Goal: Information Seeking & Learning: Check status

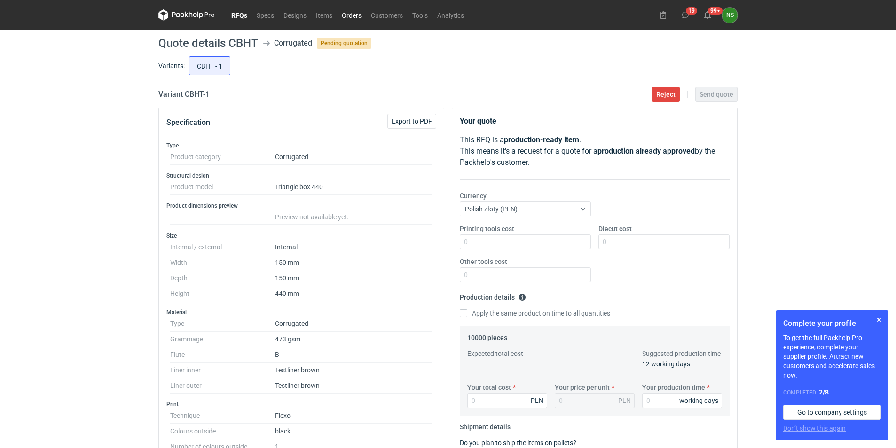
click at [351, 15] on link "Orders" at bounding box center [351, 14] width 29 height 11
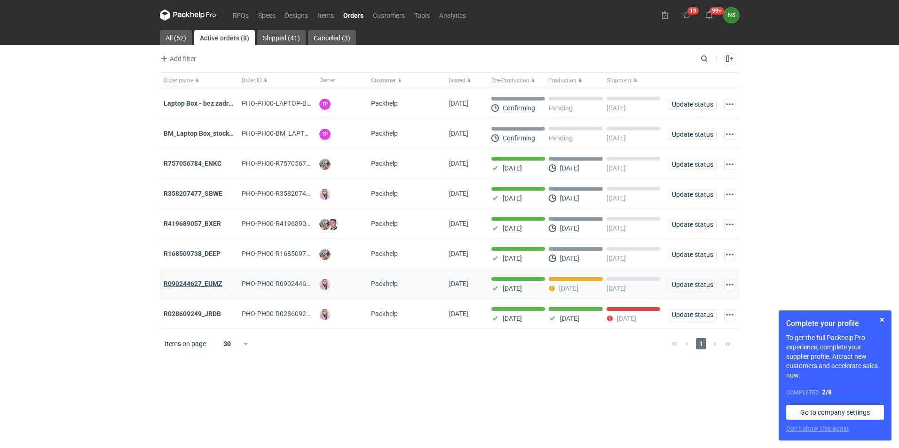
click at [214, 286] on strong "R090244627_EUMZ" at bounding box center [193, 284] width 59 height 8
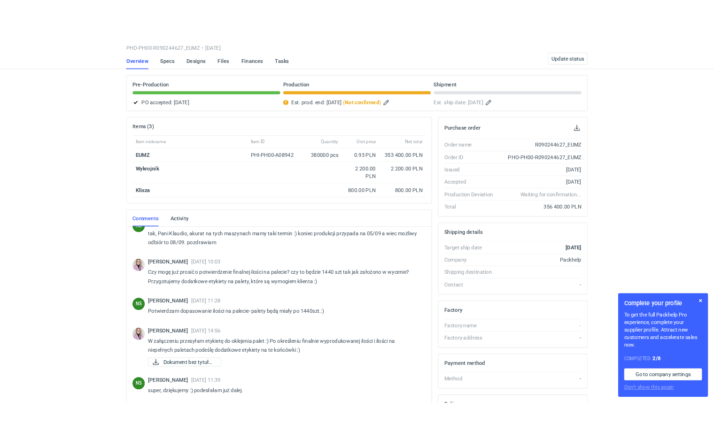
scroll to position [275, 0]
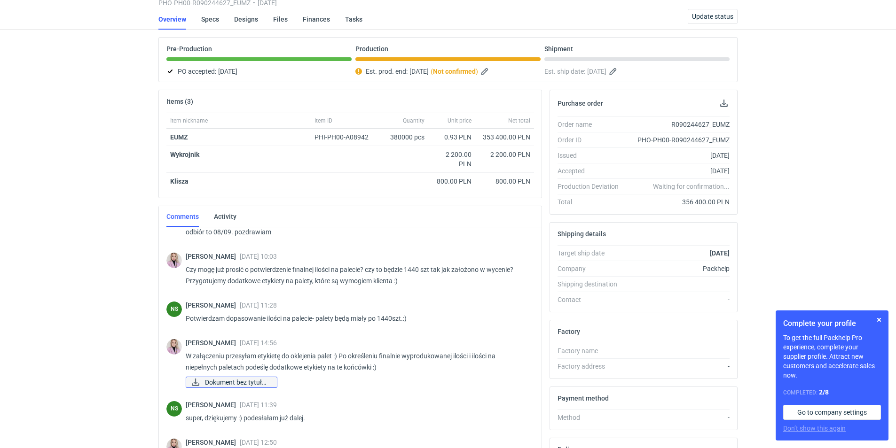
click at [245, 384] on span "Dokument bez tytułu...." at bounding box center [237, 382] width 64 height 10
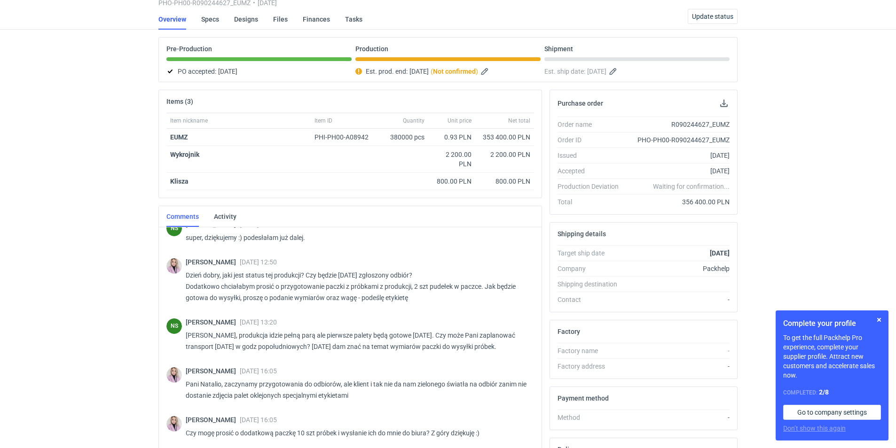
scroll to position [0, 0]
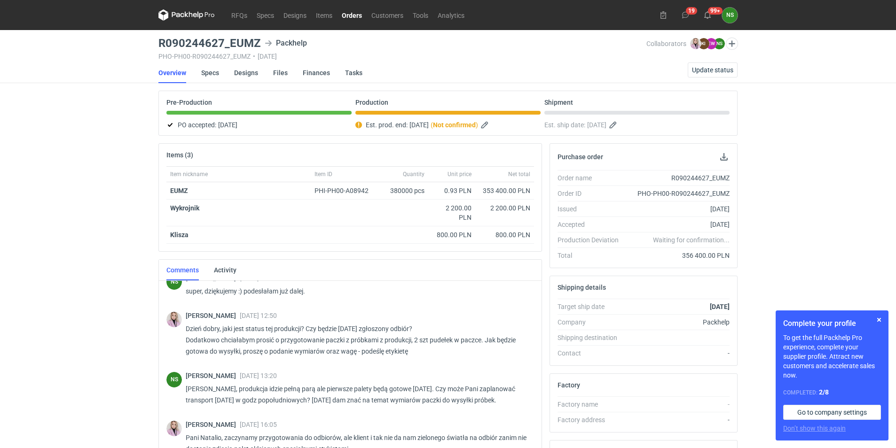
click at [347, 15] on link "Orders" at bounding box center [352, 14] width 30 height 11
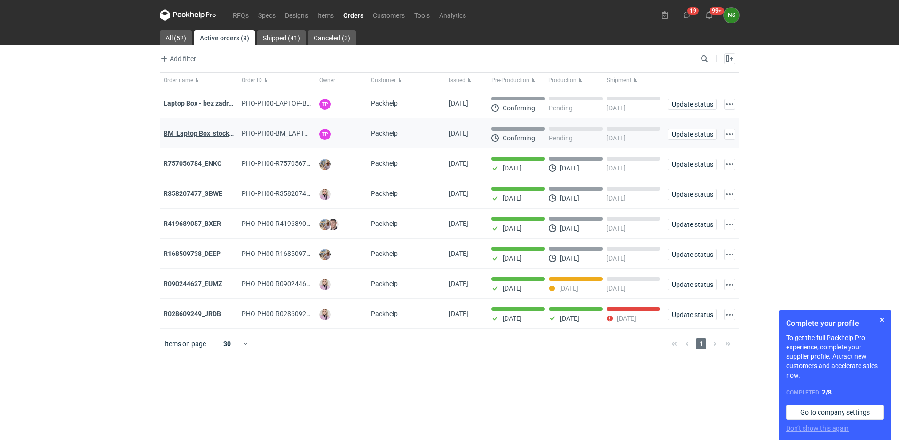
click at [206, 135] on strong "BM_Laptop Box_stock_05" at bounding box center [202, 134] width 76 height 8
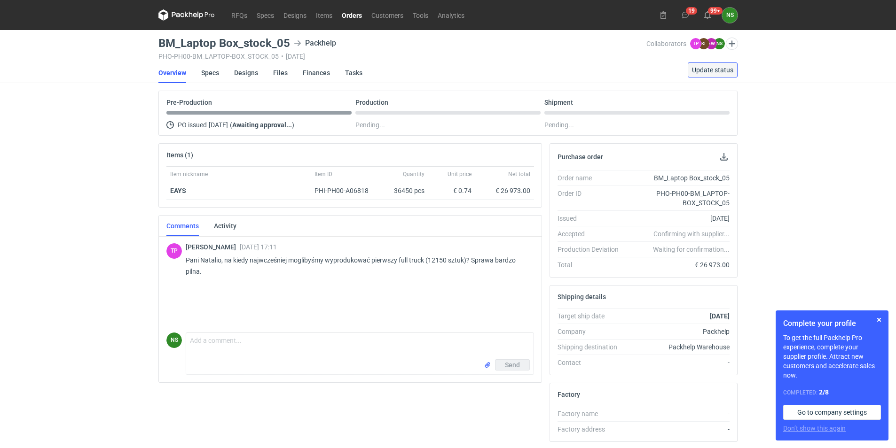
click at [709, 71] on span "Update status" at bounding box center [712, 70] width 41 height 7
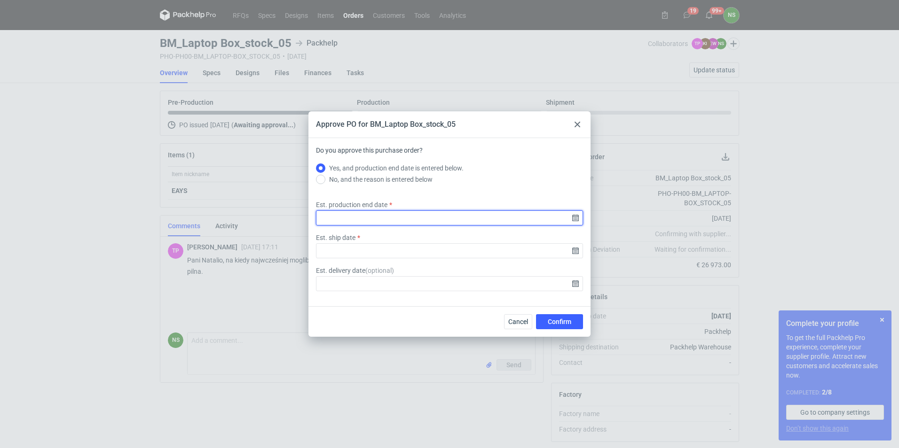
click at [574, 218] on input "Est. production end date" at bounding box center [449, 218] width 267 height 15
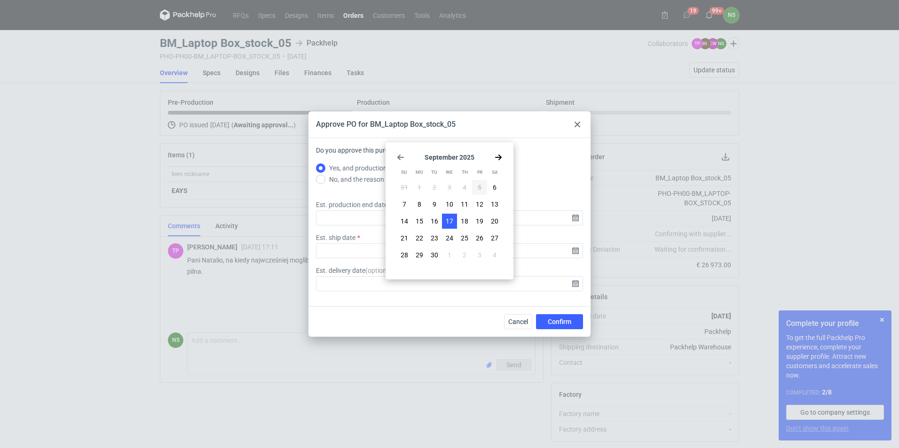
click at [445, 218] on button "17" at bounding box center [449, 221] width 15 height 15
type input "2025-09-17"
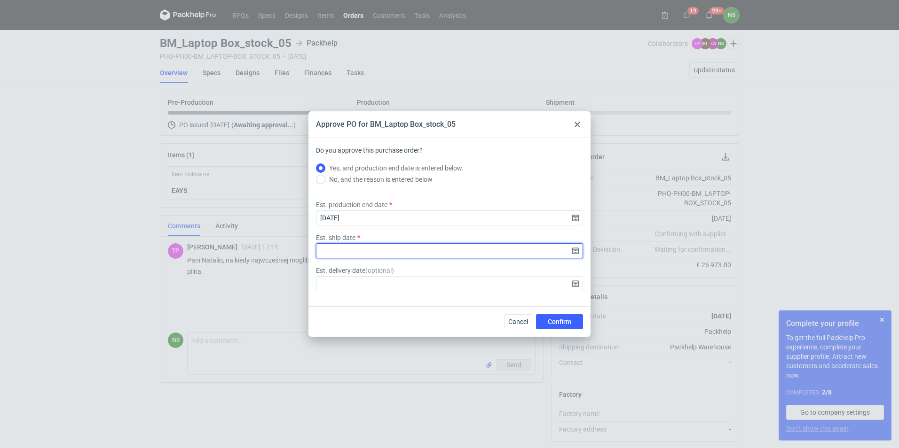
click at [574, 251] on input "Est. ship date" at bounding box center [449, 250] width 267 height 15
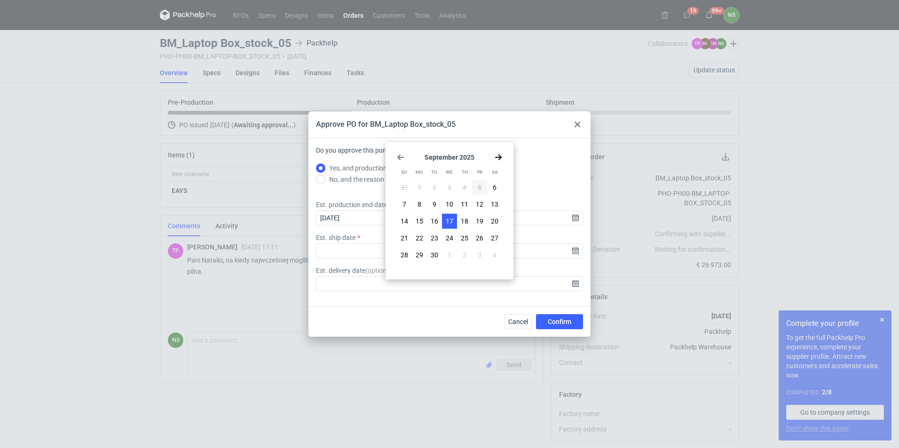
click at [453, 223] on button "17" at bounding box center [449, 221] width 15 height 15
type input "2025-09-17"
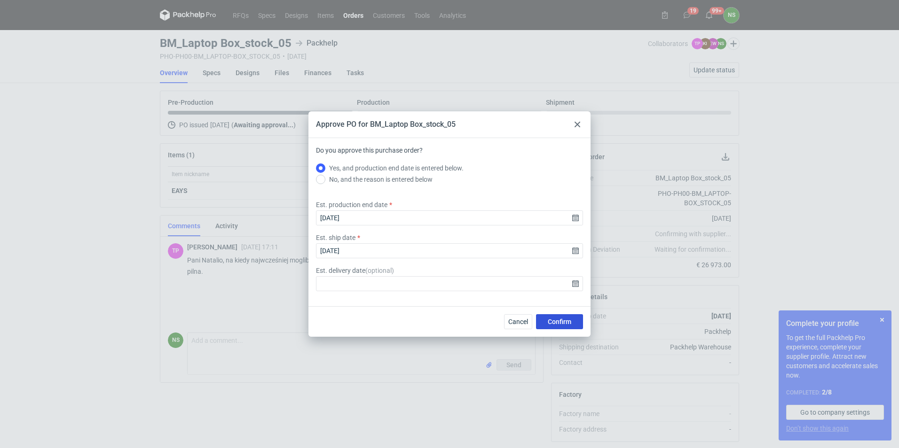
click at [559, 320] on span "Confirm" at bounding box center [560, 322] width 24 height 7
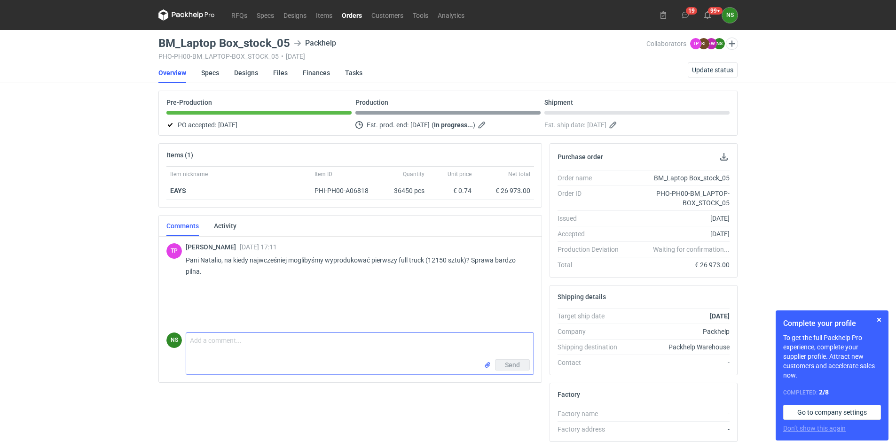
click at [230, 343] on textarea "Comment message" at bounding box center [359, 346] width 347 height 26
type textarea "Pani Tosiu, potwierdzam 17.09 ale tez pamiętam, że jest to pilne i jak będzie m…"
click at [513, 370] on button "Send" at bounding box center [512, 365] width 35 height 11
click at [355, 12] on link "Orders" at bounding box center [352, 14] width 30 height 11
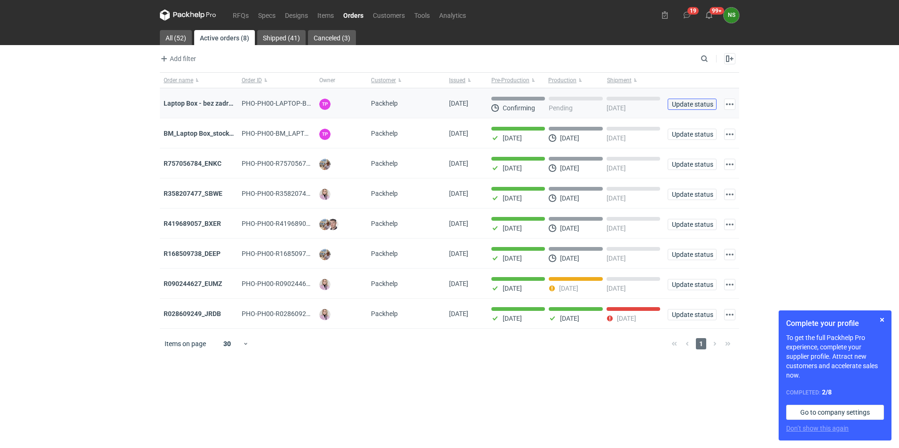
click at [676, 101] on span "Update status" at bounding box center [692, 104] width 40 height 7
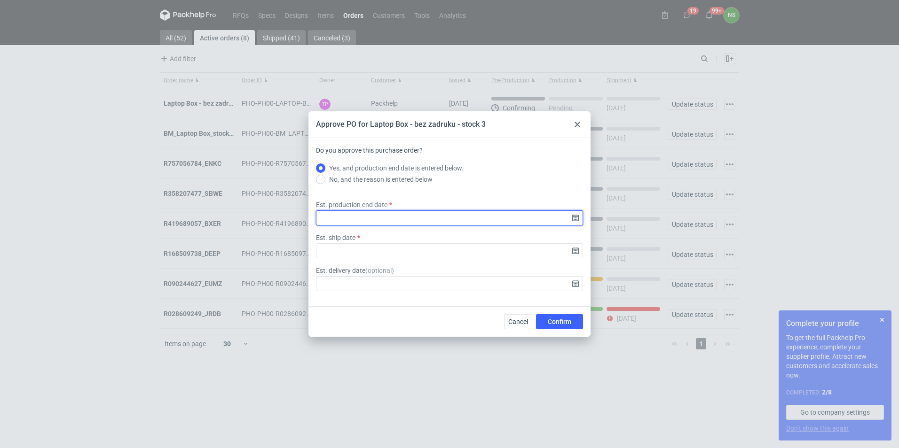
click at [575, 216] on input "Est. production end date" at bounding box center [449, 218] width 267 height 15
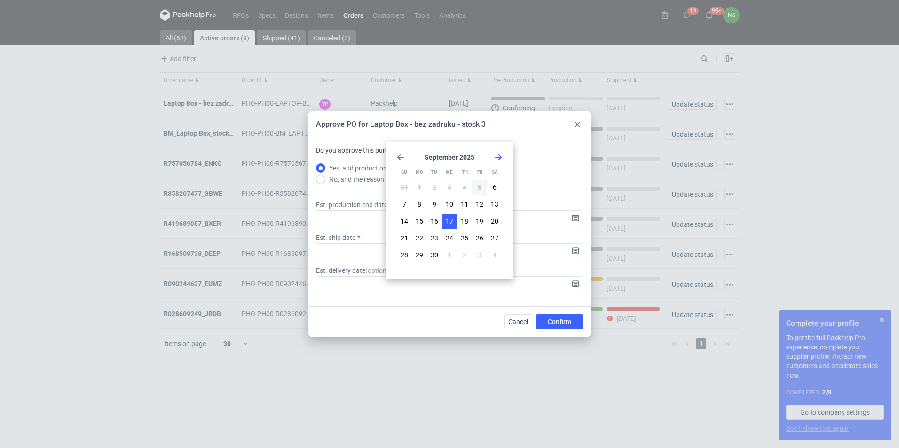
click at [453, 222] on button "17" at bounding box center [449, 221] width 15 height 15
type input "2025-09-17"
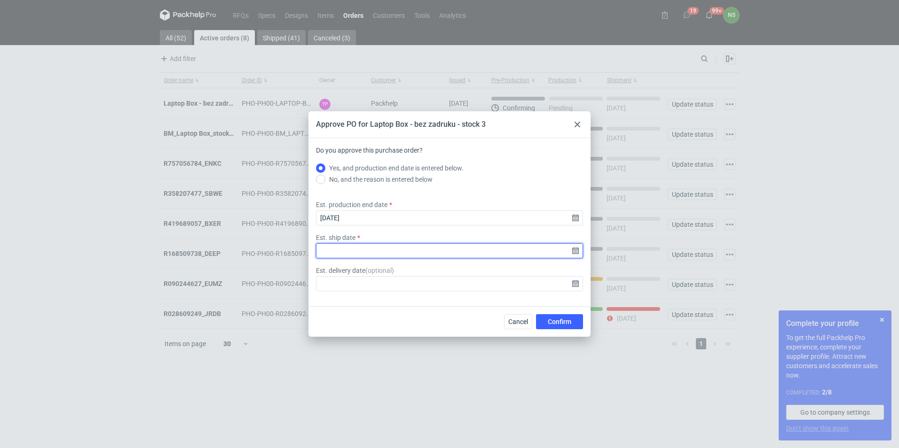
click at [573, 252] on input "Est. ship date" at bounding box center [449, 250] width 267 height 15
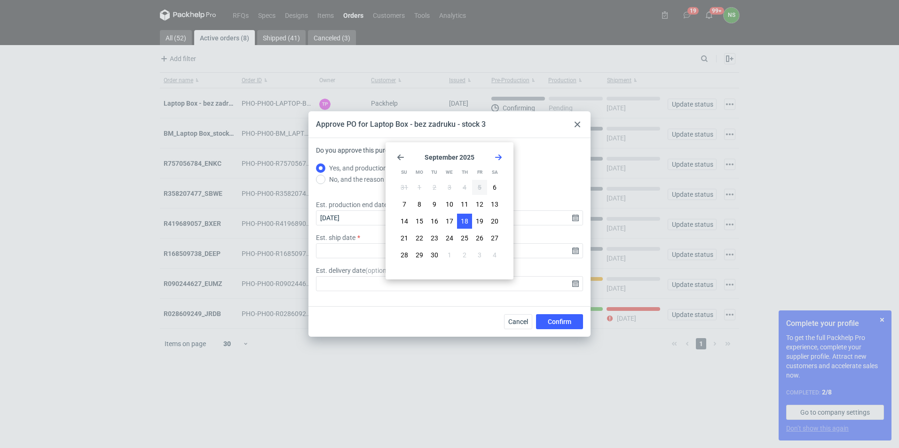
click at [468, 215] on button "18" at bounding box center [464, 221] width 15 height 15
type input "2025-09-18"
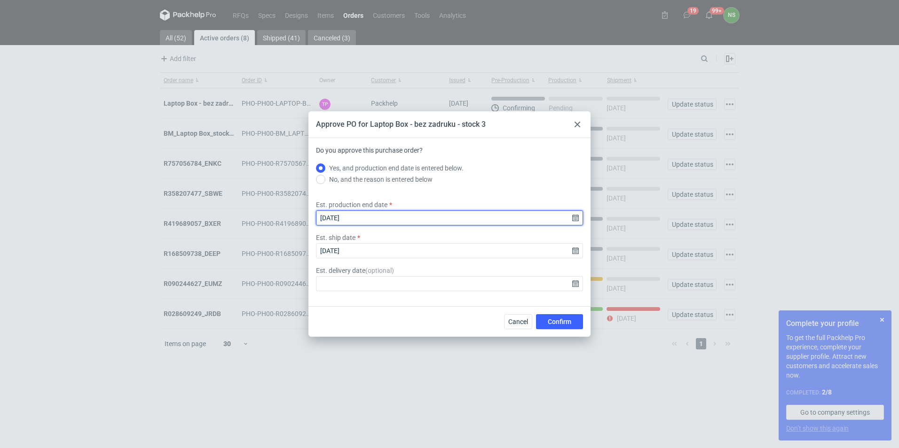
click at [573, 216] on input "2025-09-17" at bounding box center [449, 218] width 267 height 15
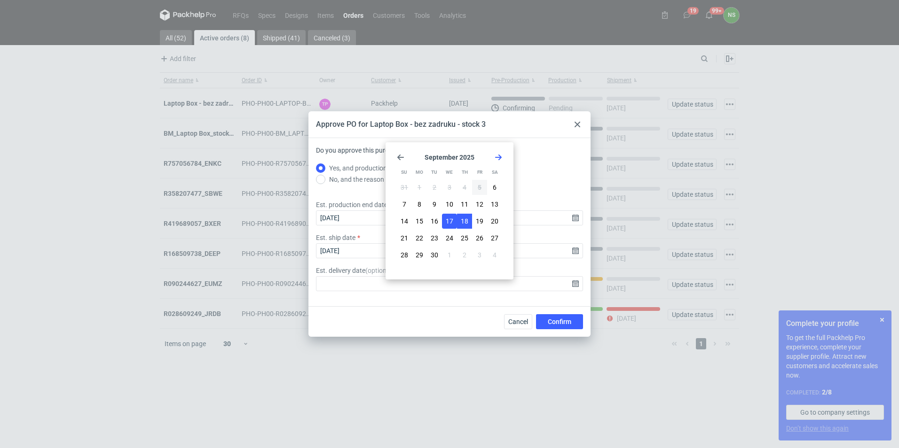
click at [462, 222] on span "18" at bounding box center [465, 221] width 8 height 9
type input "2025-09-18"
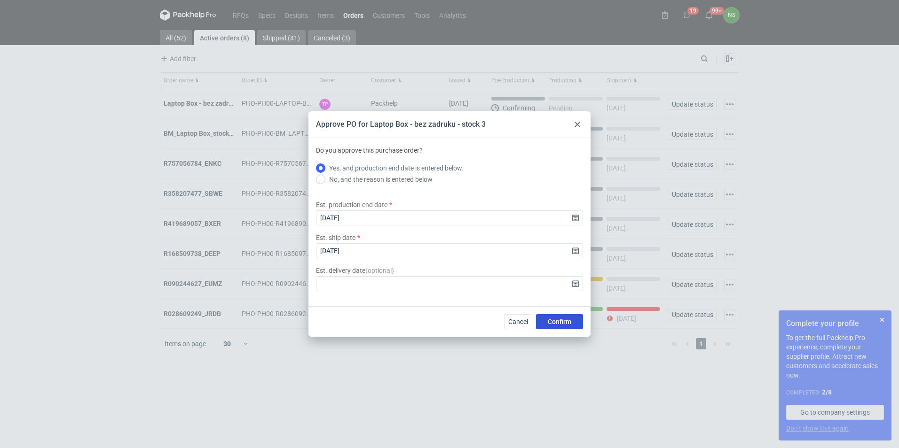
click at [561, 320] on span "Confirm" at bounding box center [560, 322] width 24 height 7
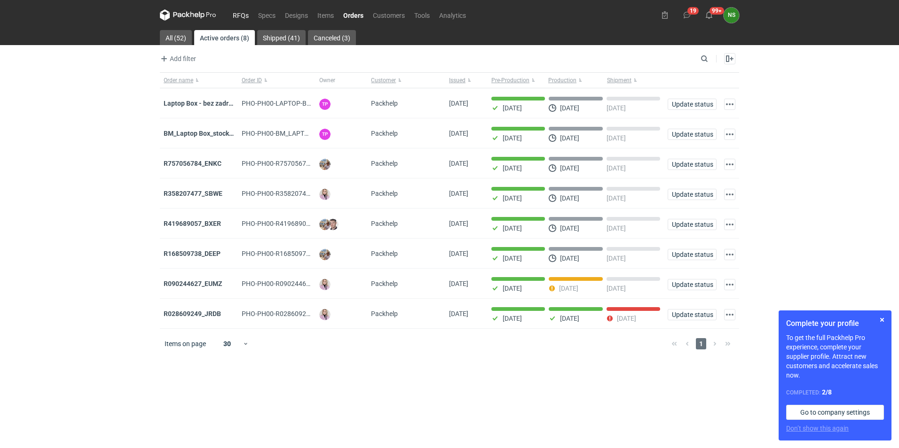
click at [236, 17] on link "RFQs" at bounding box center [240, 14] width 25 height 11
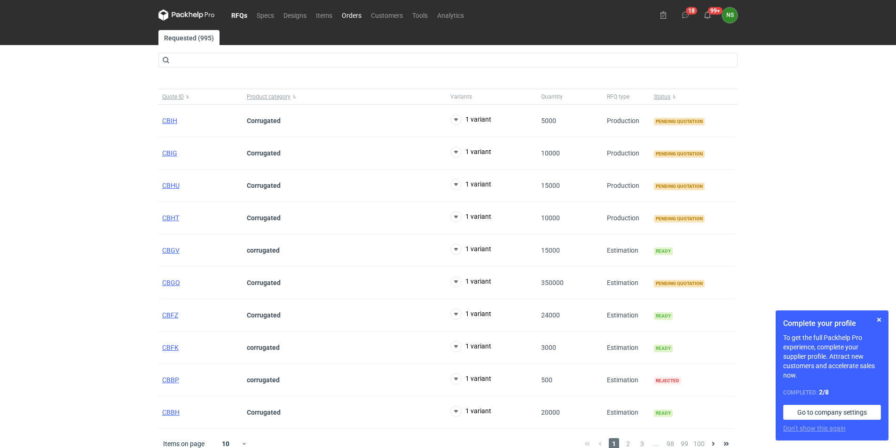
click at [348, 12] on link "Orders" at bounding box center [351, 14] width 29 height 11
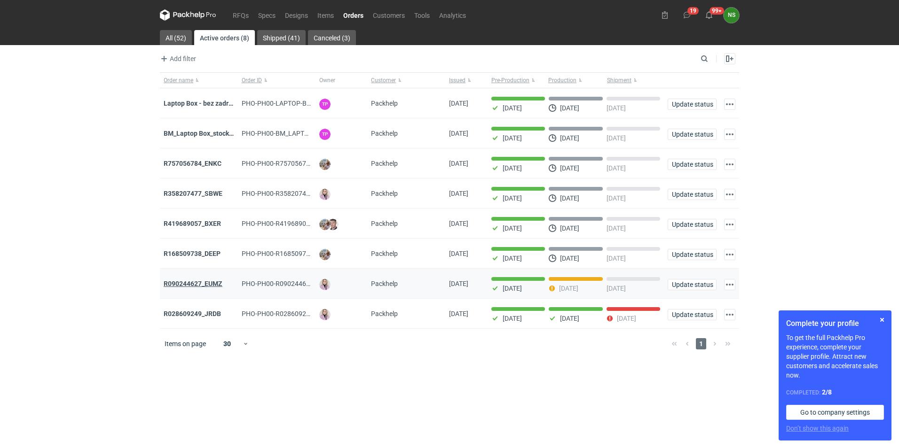
click at [207, 287] on strong "R090244627_EUMZ" at bounding box center [193, 284] width 59 height 8
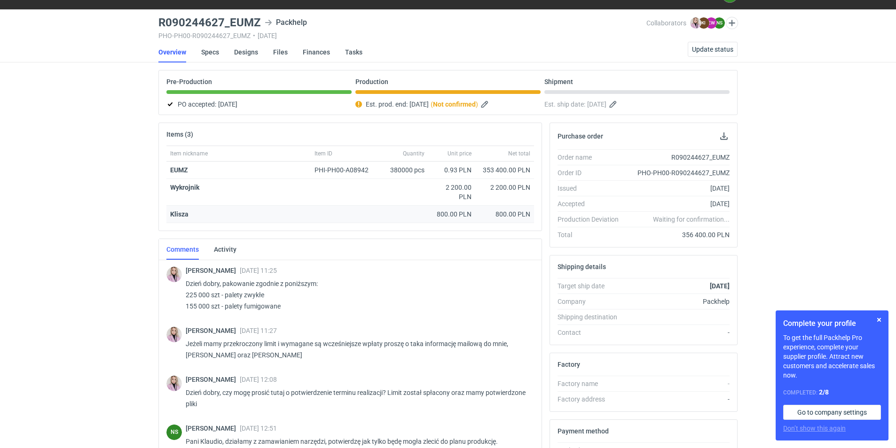
scroll to position [4, 0]
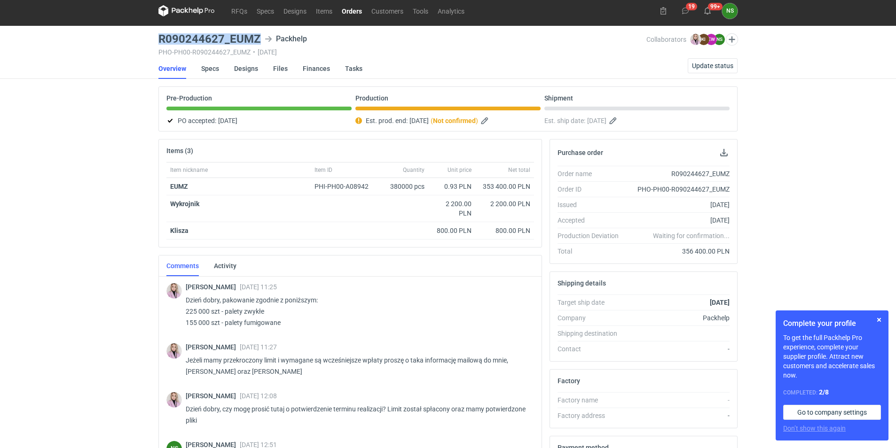
drag, startPoint x: 258, startPoint y: 37, endPoint x: 159, endPoint y: 37, distance: 98.7
click at [159, 37] on h3 "R090244627_EUMZ" at bounding box center [209, 38] width 102 height 11
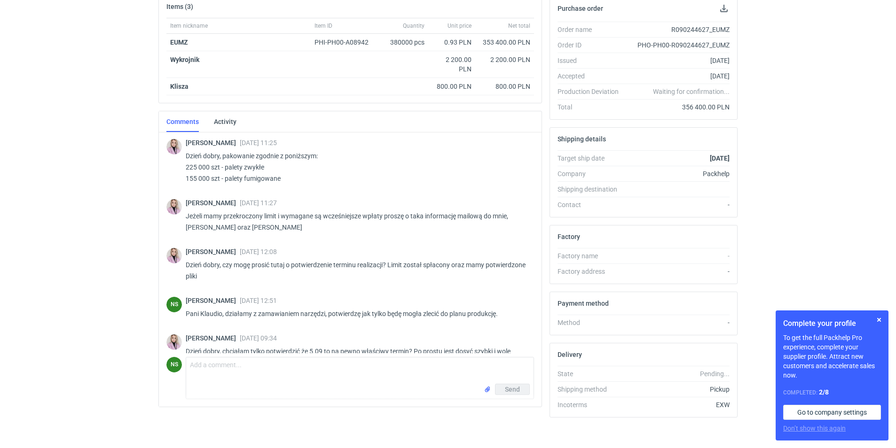
scroll to position [156, 0]
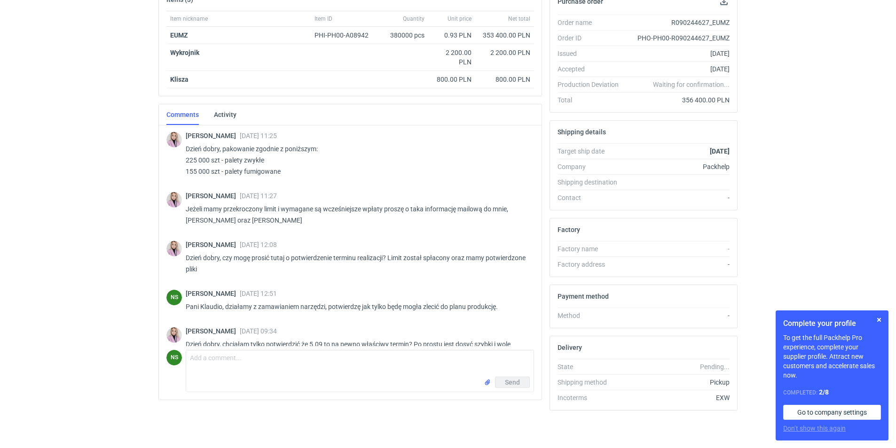
drag, startPoint x: 535, startPoint y: 184, endPoint x: 529, endPoint y: 131, distance: 53.5
click at [529, 131] on div "[PERSON_NAME] [DATE] 11:25 Dzień dobry, pakowanie zgodnie z poniższym: 225 000 …" at bounding box center [350, 263] width 383 height 275
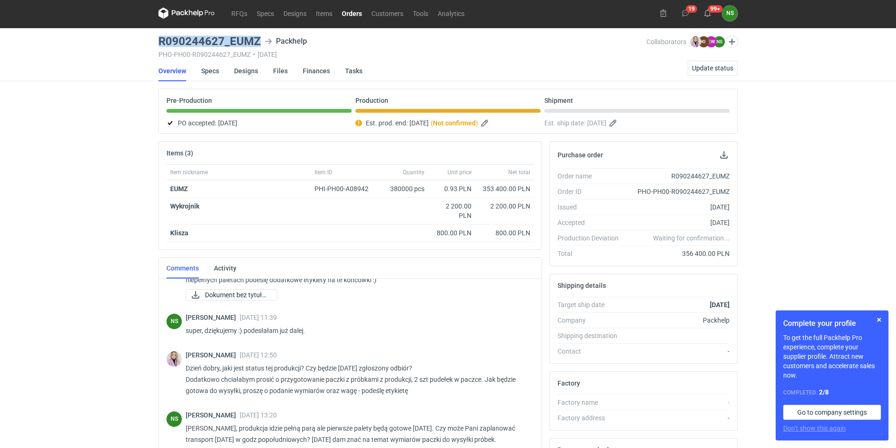
scroll to position [0, 0]
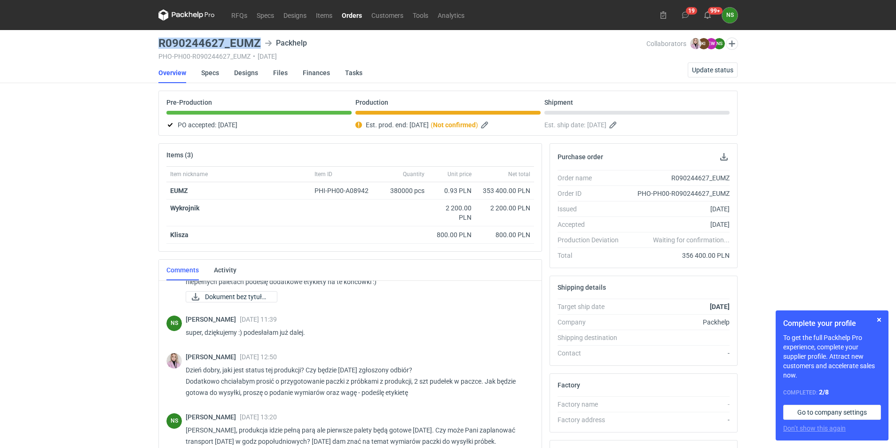
drag, startPoint x: 259, startPoint y: 41, endPoint x: 155, endPoint y: 37, distance: 104.0
click at [155, 37] on main "R090244627_EUMZ Packhelp PHO-PH00-R090244627_EUMZ • [DATE] Collaborators [PERSO…" at bounding box center [448, 317] width 587 height 574
copy h3 "R090244627_EUMZ"
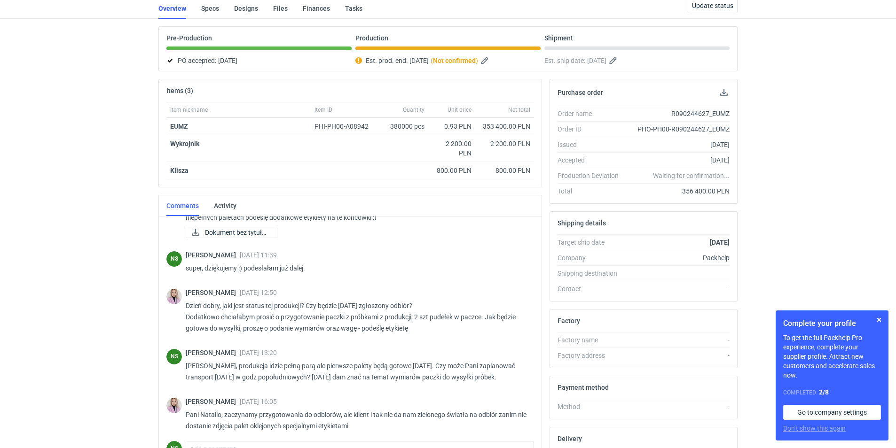
scroll to position [156, 0]
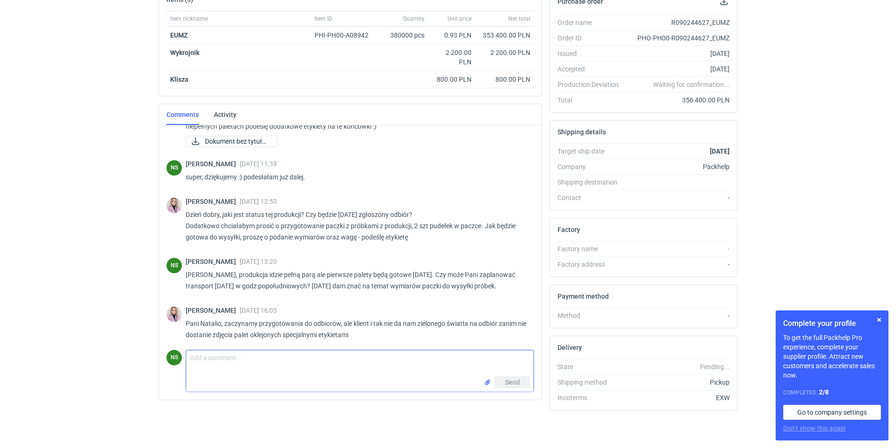
click at [215, 361] on textarea "Comment message" at bounding box center [359, 364] width 347 height 26
click at [452, 425] on main "R090244627_EUMZ Packhelp PHO-PH00-R090244627_EUMZ • [DATE] Collaborators [PERSO…" at bounding box center [448, 161] width 587 height 574
click at [230, 369] on textarea "Comment message" at bounding box center [359, 364] width 347 height 26
type textarea "Pani Klaudio, tutaj mieliśmy wyso palety do 1,3m?"
click at [510, 378] on button "Send" at bounding box center [512, 382] width 35 height 11
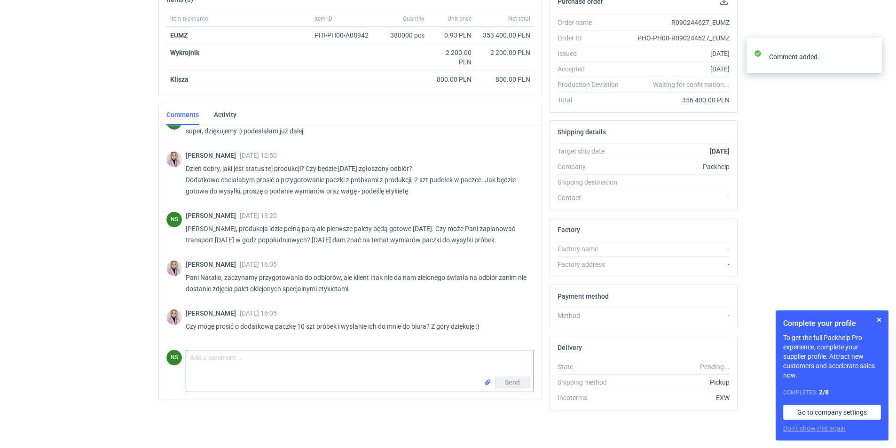
scroll to position [508, 0]
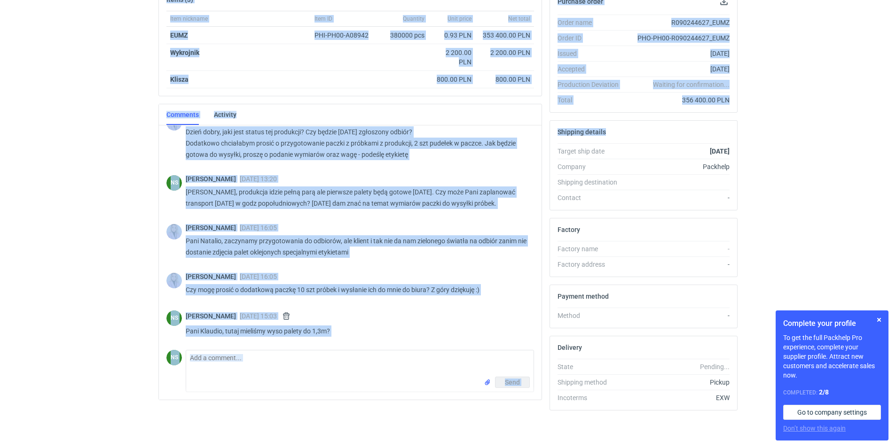
drag, startPoint x: 895, startPoint y: 140, endPoint x: 897, endPoint y: 22, distance: 118.0
click at [895, 22] on html "RFQs Specs Designs Items Orders Customers Tools Analytics 19 99+ NS [PERSON_NAM…" at bounding box center [448, 68] width 896 height 448
click at [846, 127] on div "RFQs Specs Designs Items Orders Customers Tools Analytics 19 99+ NS [PERSON_NAM…" at bounding box center [448, 68] width 896 height 448
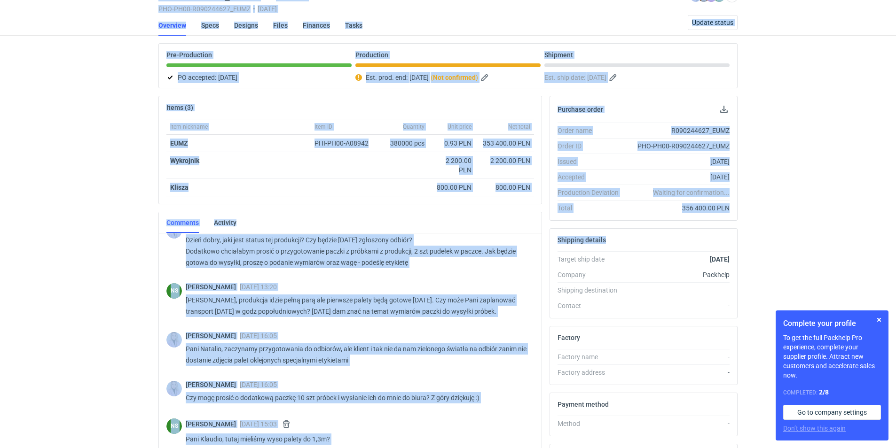
scroll to position [20, 0]
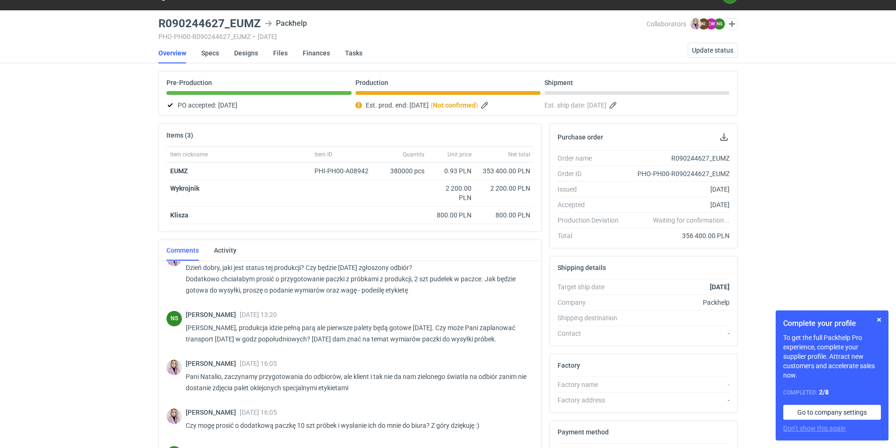
click at [852, 64] on div "RFQs Specs Designs Items Orders Customers Tools Analytics 19 99+ NS [PERSON_NAM…" at bounding box center [448, 204] width 896 height 448
click at [245, 51] on link "Designs" at bounding box center [246, 53] width 24 height 21
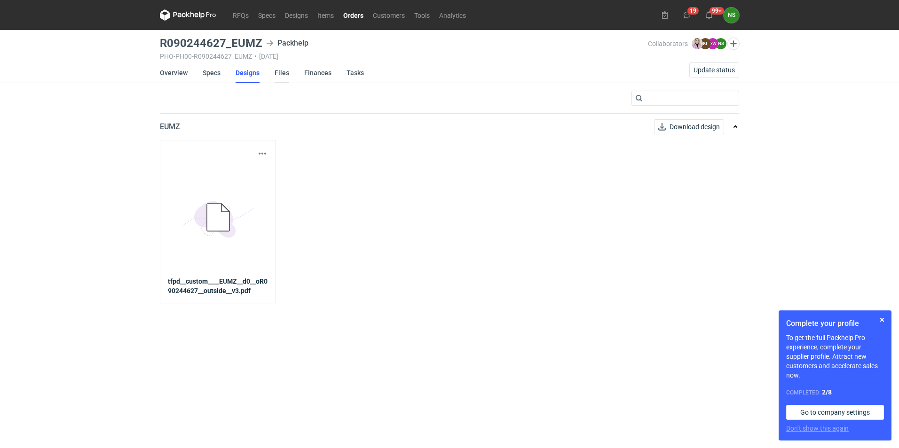
click at [275, 70] on link "Files" at bounding box center [282, 73] width 15 height 21
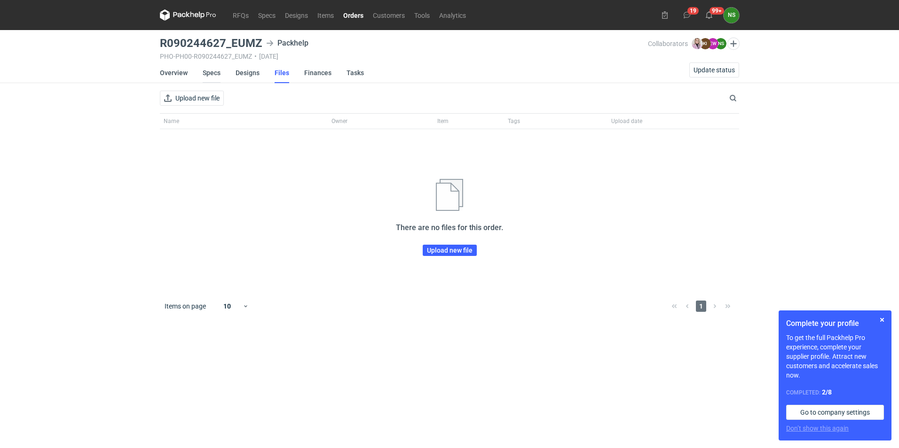
click at [216, 70] on link "Specs" at bounding box center [212, 73] width 18 height 21
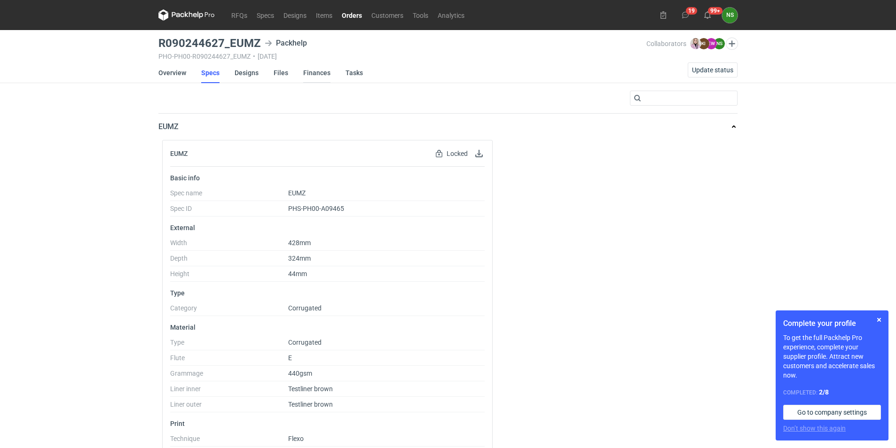
click at [316, 72] on link "Finances" at bounding box center [316, 73] width 27 height 21
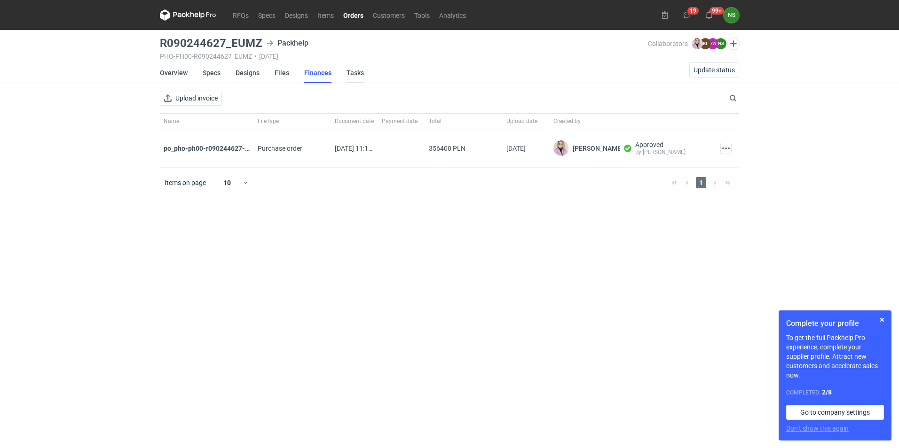
click at [348, 76] on link "Tasks" at bounding box center [354, 73] width 17 height 21
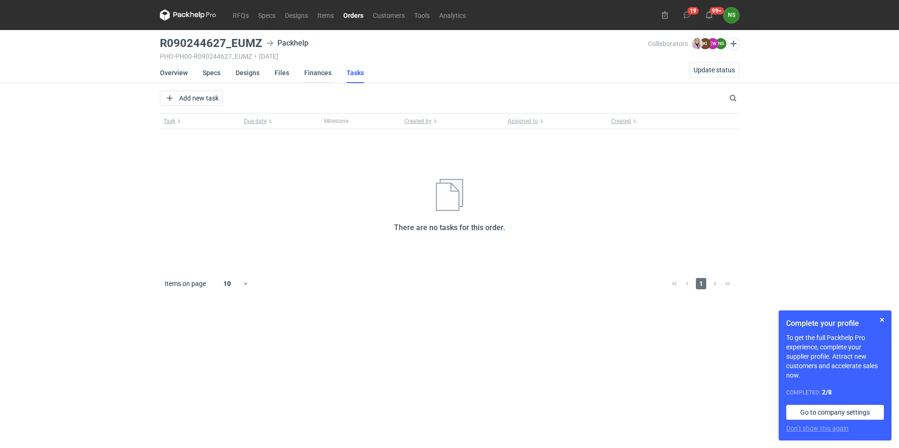
click at [320, 74] on link "Finances" at bounding box center [317, 73] width 27 height 21
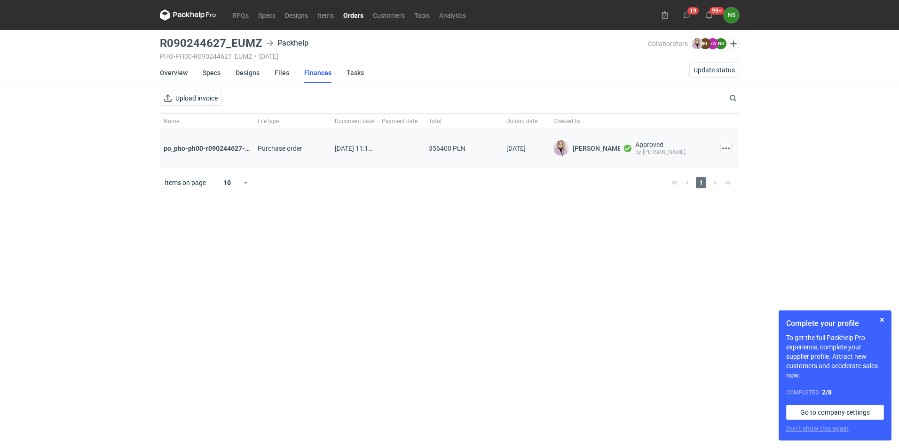
click at [197, 151] on div "po_pho-ph00-r090244627-eumz_20250822_111500.pdf" at bounding box center [207, 148] width 86 height 9
click at [251, 70] on link "Designs" at bounding box center [247, 73] width 24 height 21
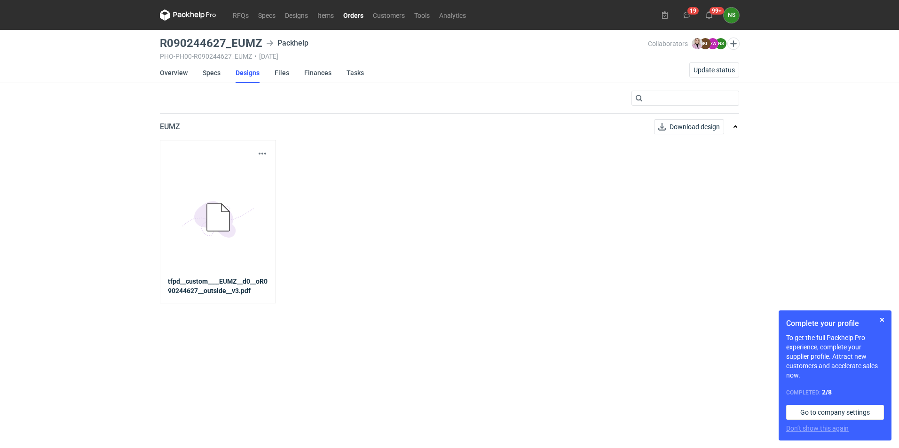
click at [272, 73] on li "Designs" at bounding box center [254, 73] width 39 height 21
click at [279, 75] on link "Files" at bounding box center [282, 73] width 15 height 21
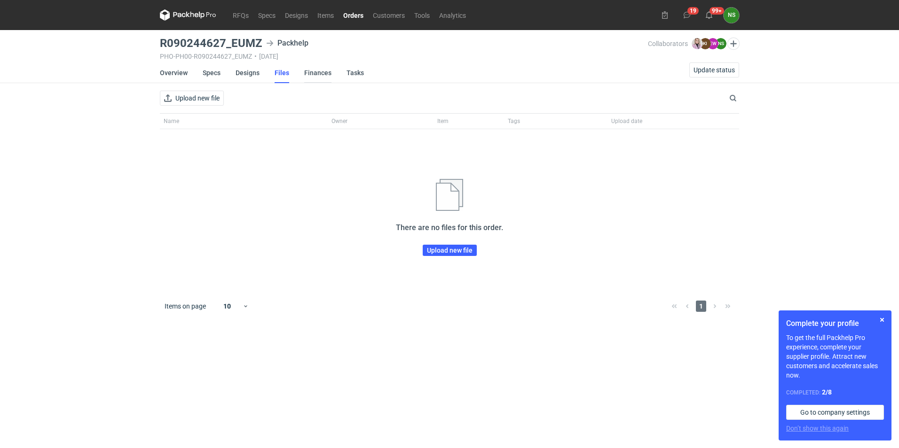
click at [318, 75] on link "Finances" at bounding box center [317, 73] width 27 height 21
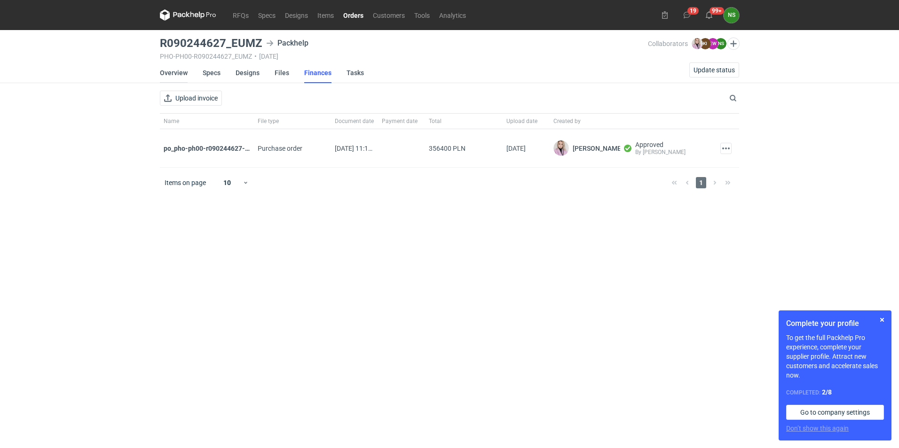
click at [183, 75] on link "Overview" at bounding box center [174, 73] width 28 height 21
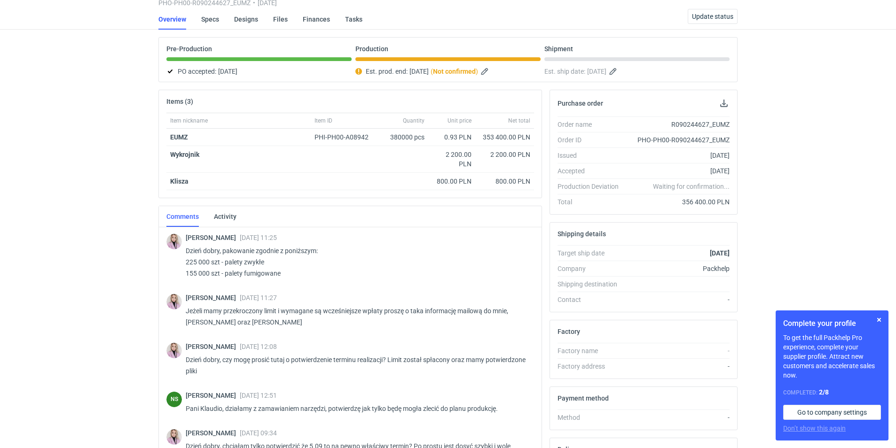
scroll to position [7, 0]
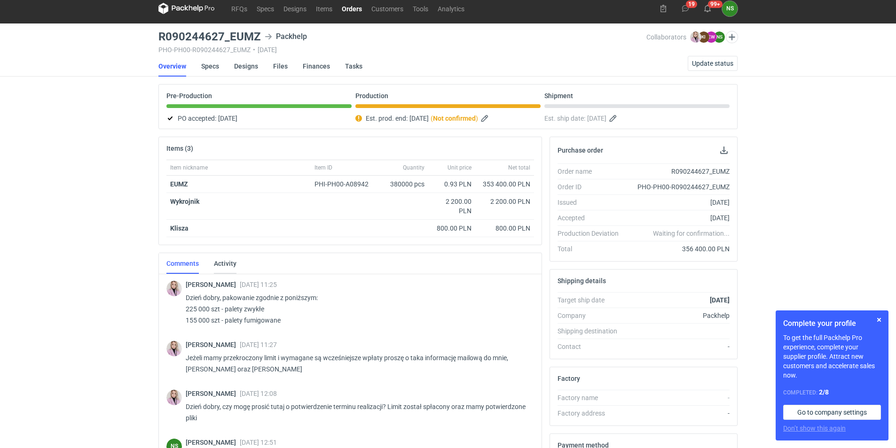
click at [218, 262] on link "Activity" at bounding box center [225, 263] width 23 height 21
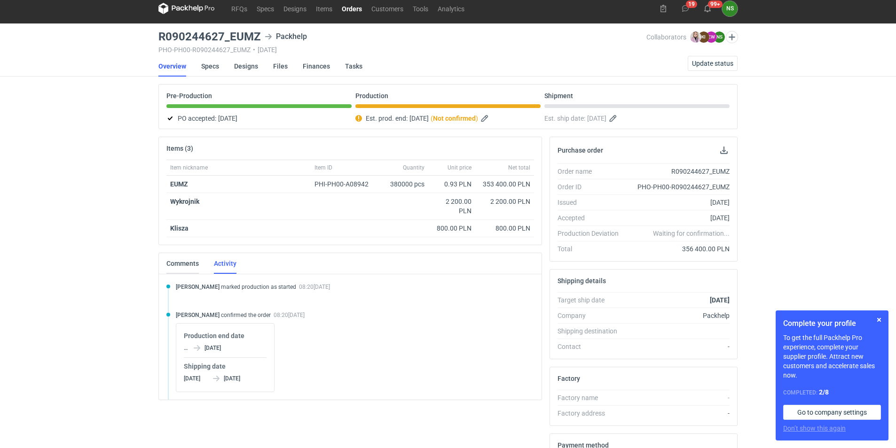
click at [183, 264] on link "Comments" at bounding box center [182, 263] width 32 height 21
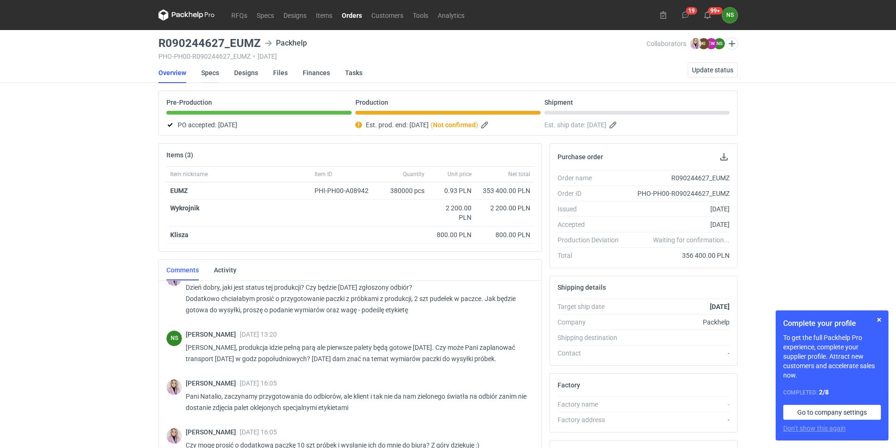
click at [215, 73] on link "Specs" at bounding box center [210, 73] width 18 height 21
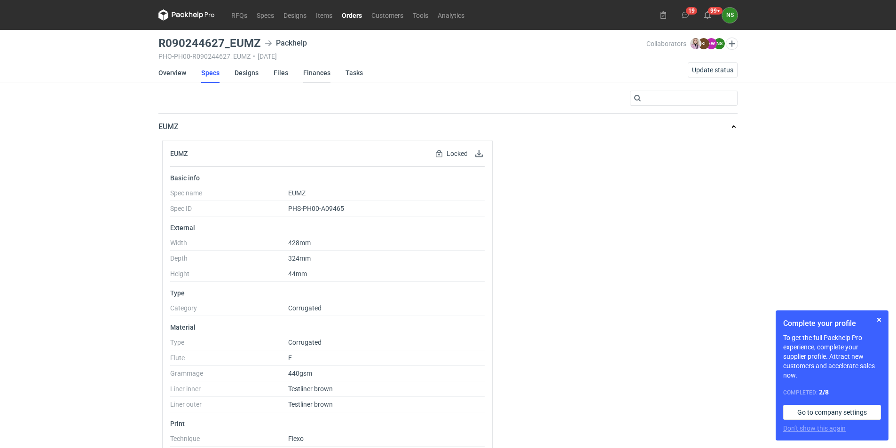
click at [308, 73] on link "Finances" at bounding box center [316, 73] width 27 height 21
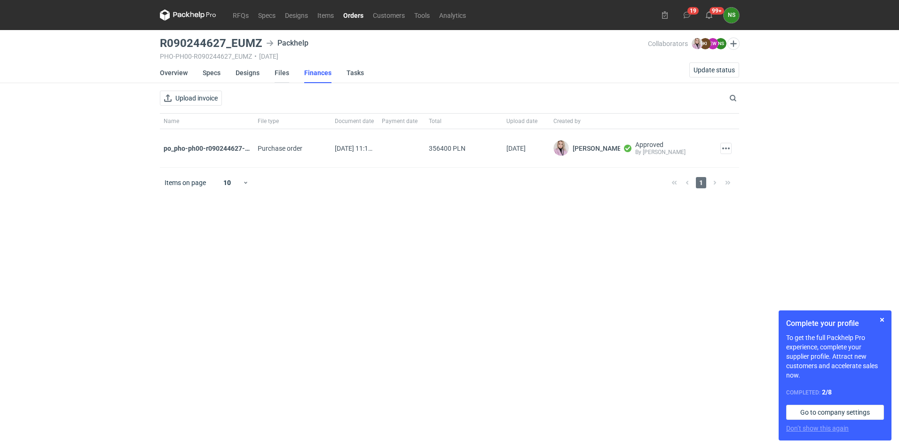
click at [280, 73] on link "Files" at bounding box center [282, 73] width 15 height 21
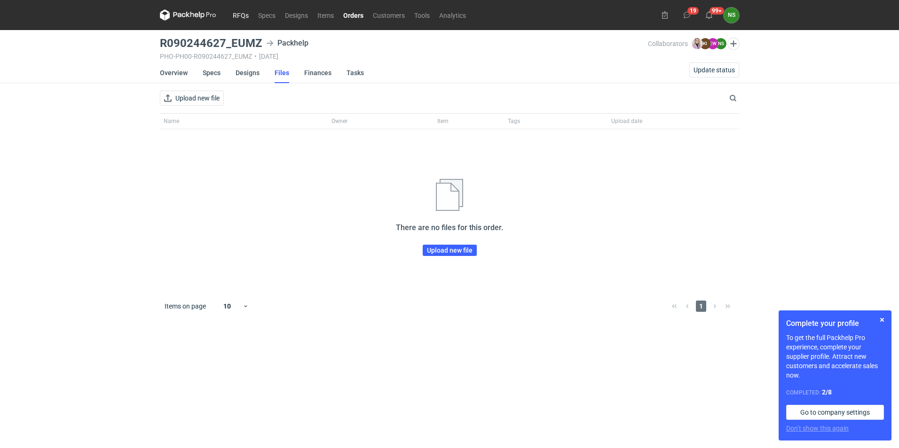
click at [239, 13] on link "RFQs" at bounding box center [240, 14] width 25 height 11
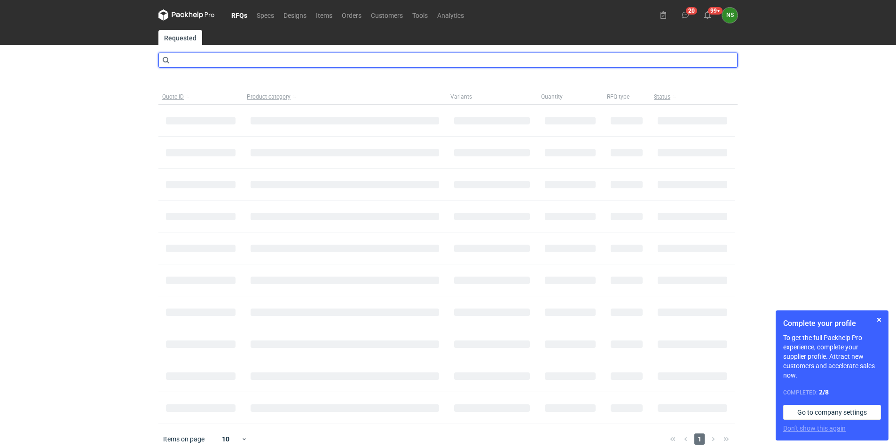
click at [381, 58] on input "text" at bounding box center [447, 60] width 579 height 15
type input "eumz"
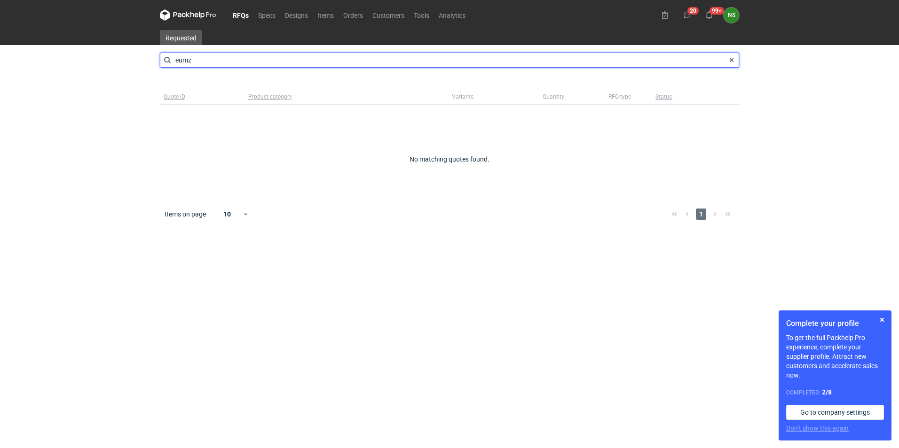
drag, startPoint x: 185, startPoint y: 59, endPoint x: 155, endPoint y: 52, distance: 30.3
click at [157, 57] on main "Requested eumz Quote ID Product category Variants Quantity RFQ type Status No m…" at bounding box center [449, 239] width 587 height 418
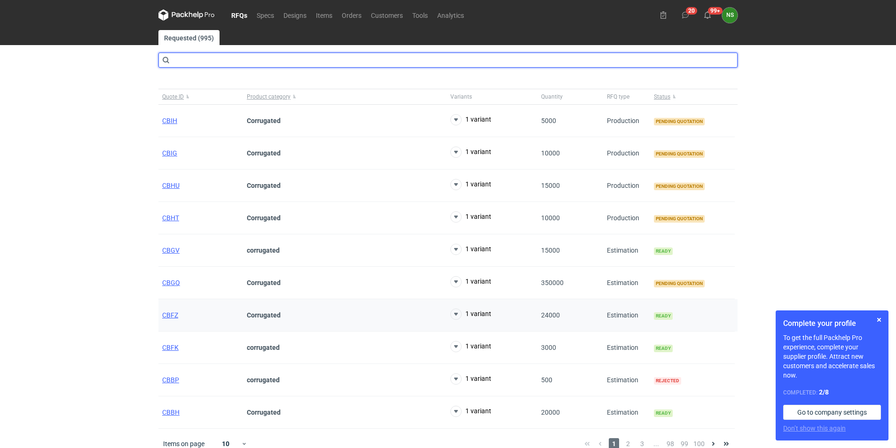
scroll to position [11, 0]
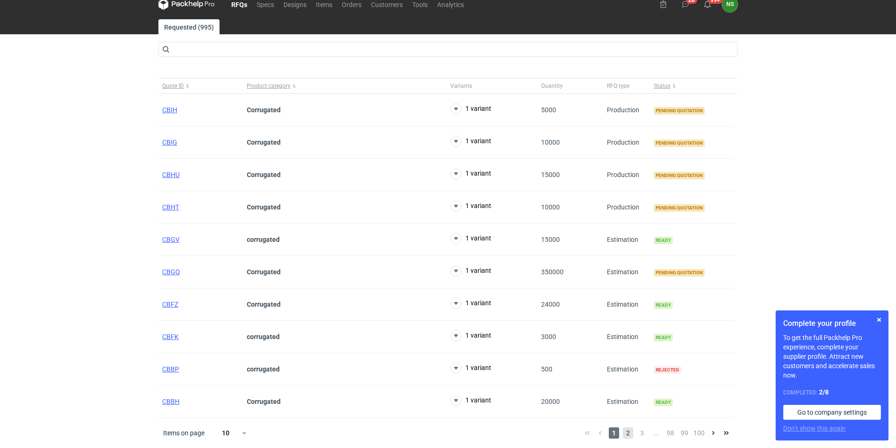
click at [626, 433] on span "2" at bounding box center [628, 433] width 10 height 11
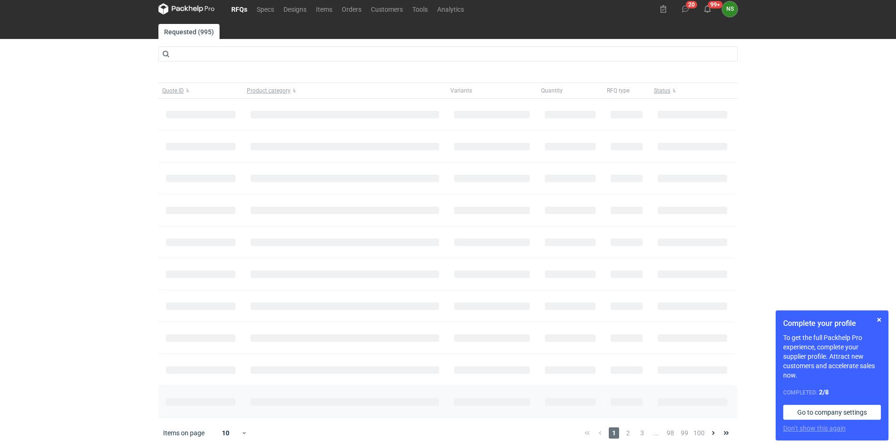
scroll to position [11, 0]
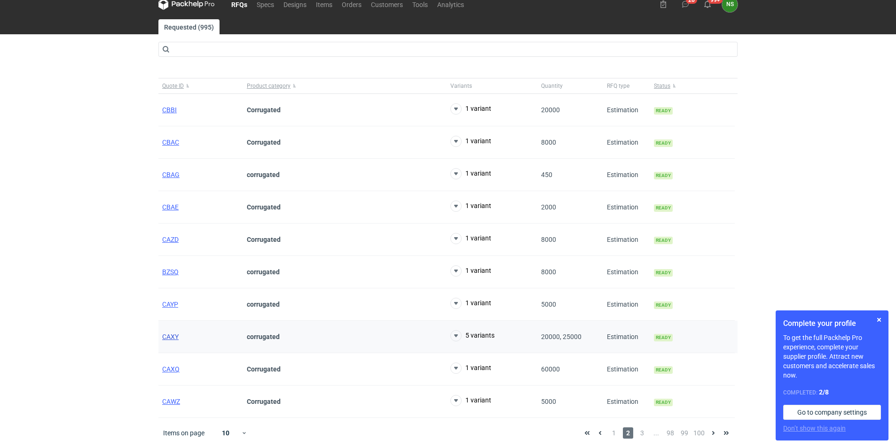
click at [173, 335] on span "CAXY" at bounding box center [170, 337] width 16 height 8
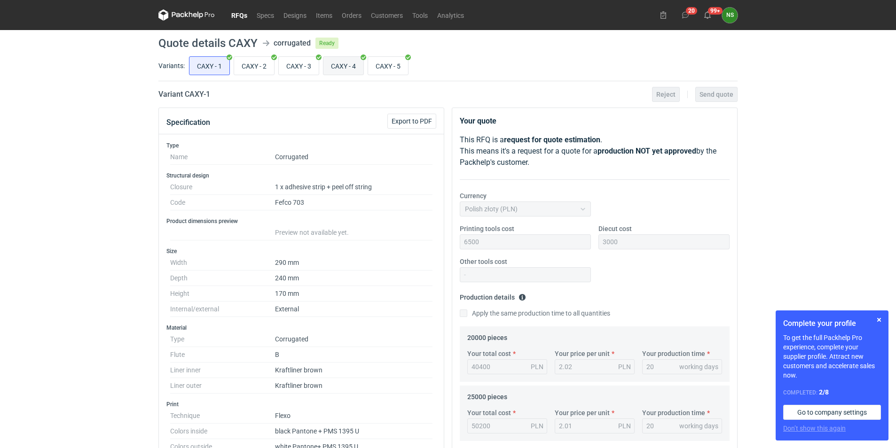
click at [341, 63] on input "CAXY - 4" at bounding box center [343, 66] width 40 height 18
radio input "true"
click at [393, 65] on input "CAXY - 5" at bounding box center [388, 66] width 40 height 18
radio input "true"
click at [336, 61] on input "CAXY - 4" at bounding box center [343, 66] width 40 height 18
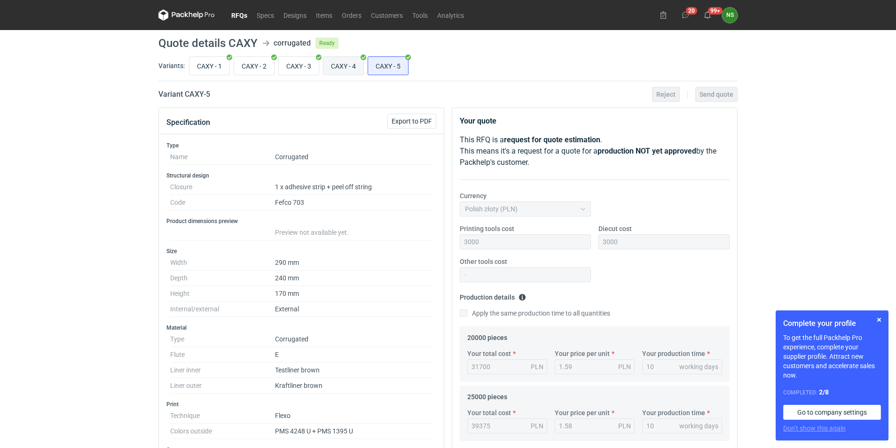
radio input "true"
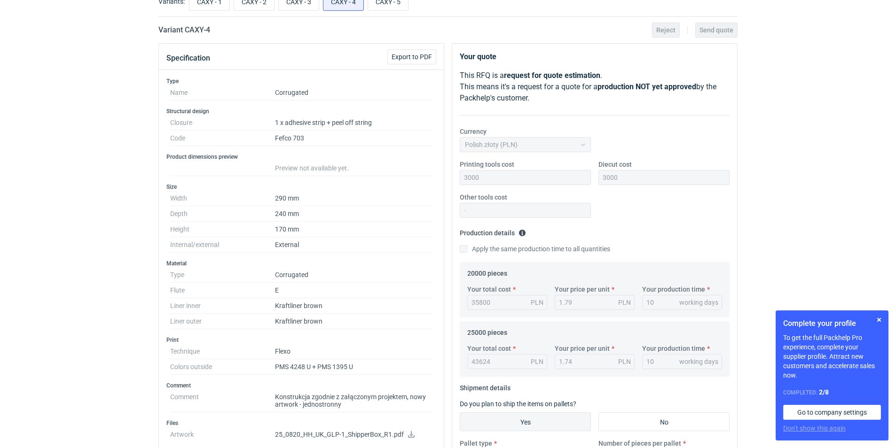
scroll to position [14, 0]
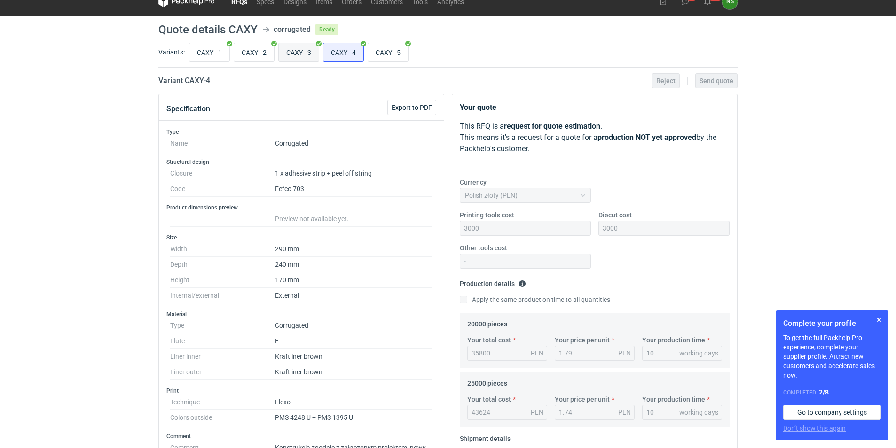
click at [294, 54] on input "CAXY - 3" at bounding box center [299, 52] width 40 height 18
radio input "true"
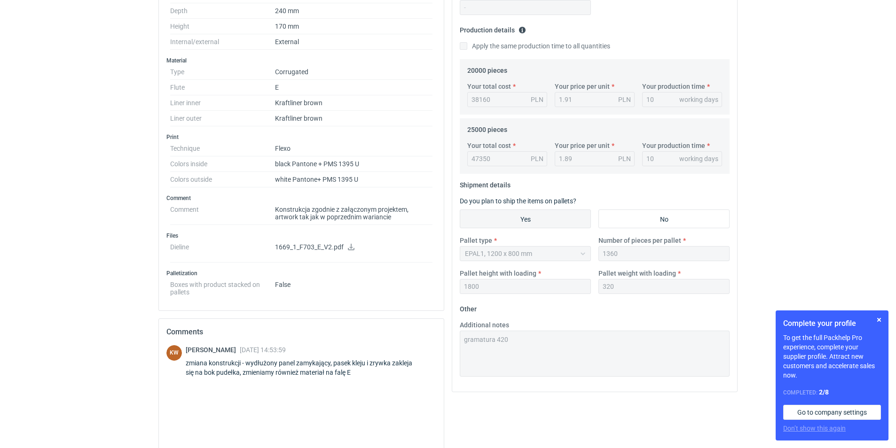
scroll to position [272, 0]
